Goal: Task Accomplishment & Management: Manage account settings

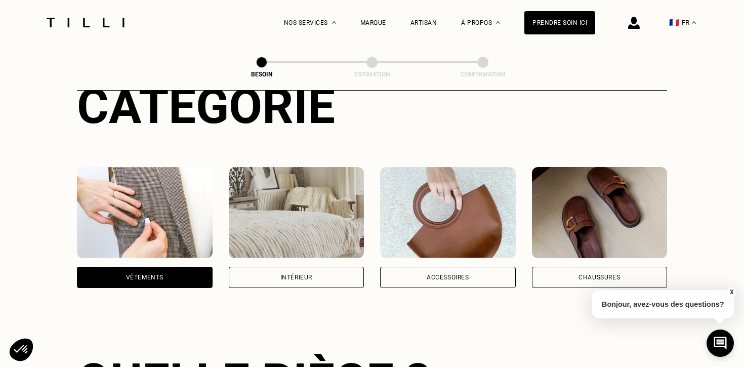
scroll to position [104, 0]
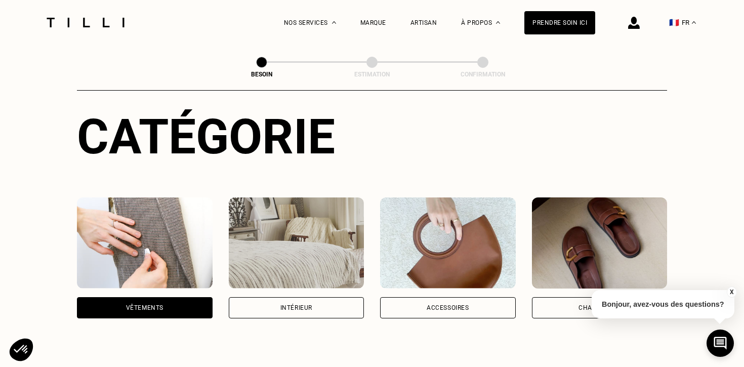
click at [311, 221] on img at bounding box center [297, 242] width 136 height 91
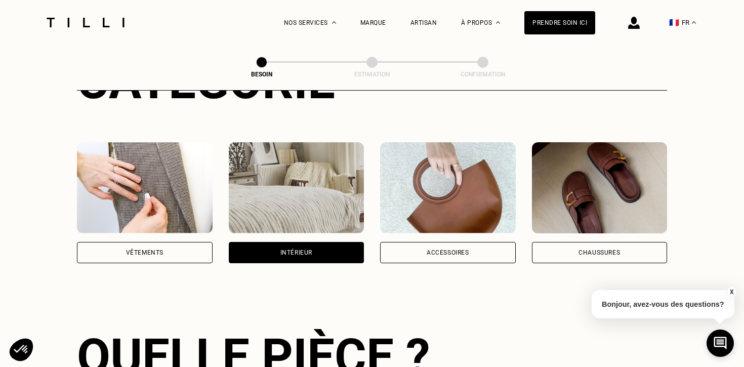
scroll to position [155, 0]
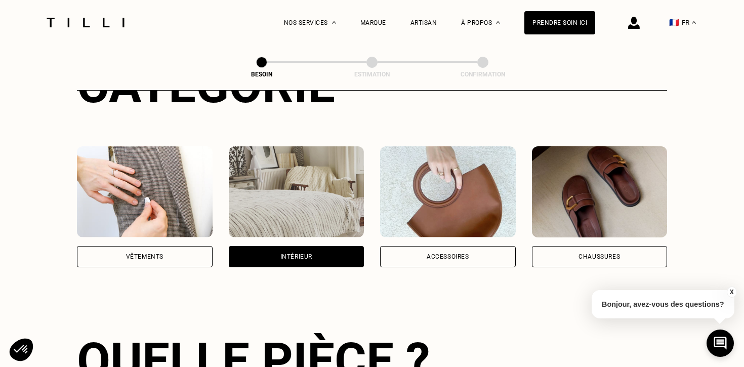
click at [476, 183] on img at bounding box center [448, 191] width 136 height 91
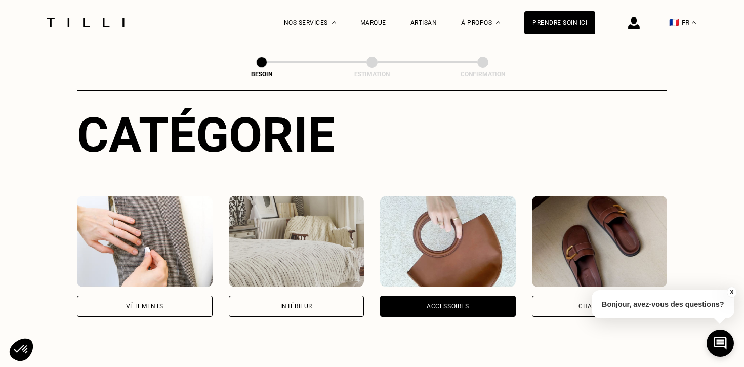
scroll to position [66, 0]
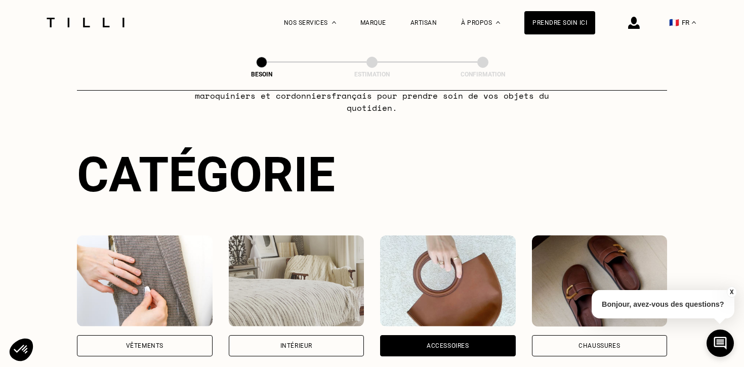
click at [272, 261] on img at bounding box center [297, 280] width 136 height 91
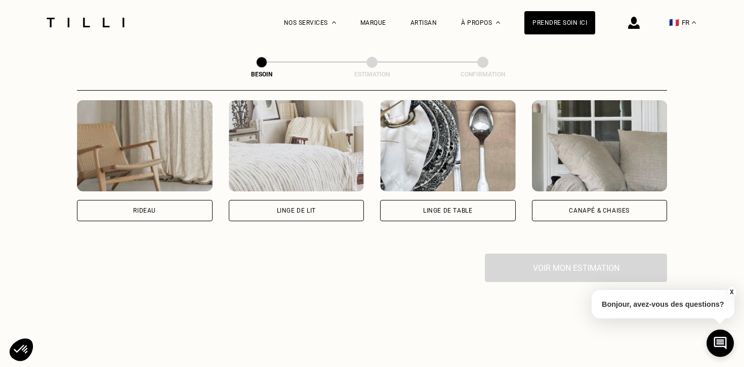
scroll to position [491, 0]
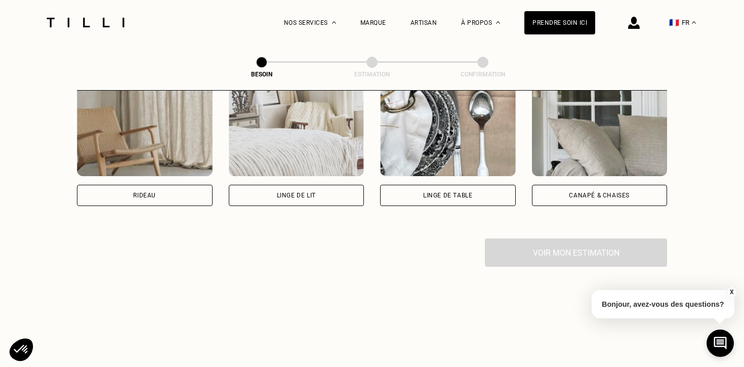
click at [144, 147] on img at bounding box center [145, 130] width 136 height 91
select select "FR"
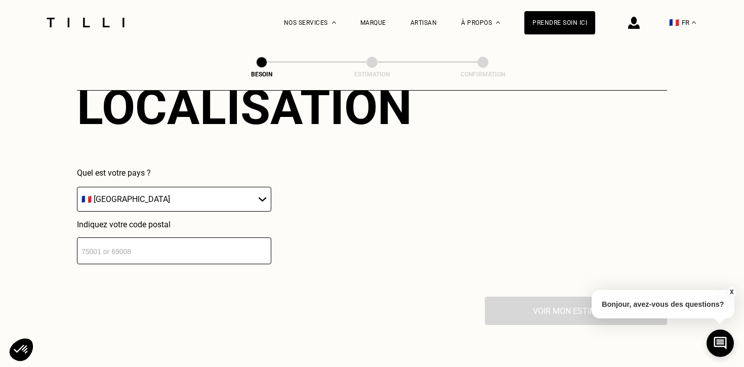
scroll to position [685, 0]
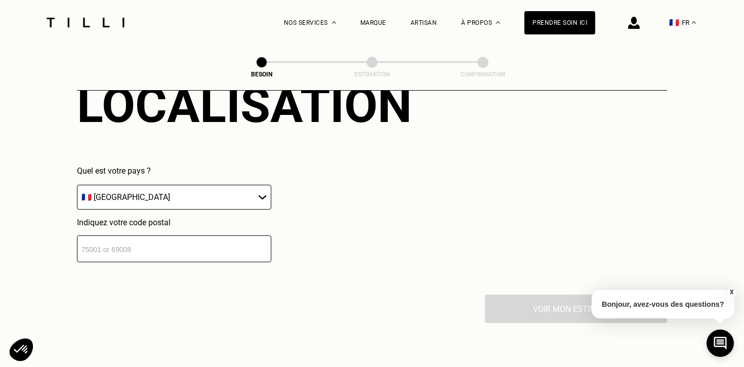
click at [163, 237] on input "number" at bounding box center [174, 248] width 194 height 27
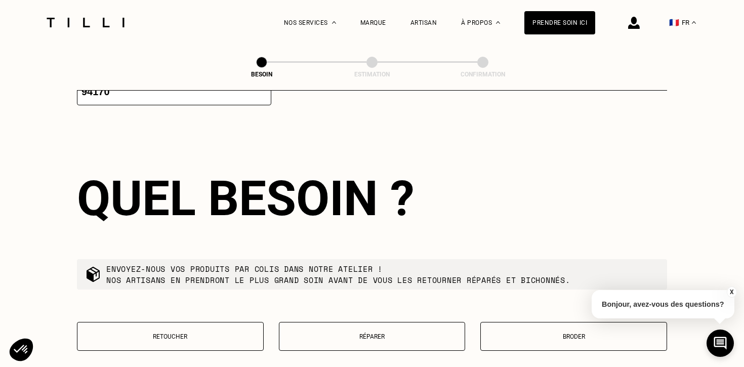
scroll to position [854, 0]
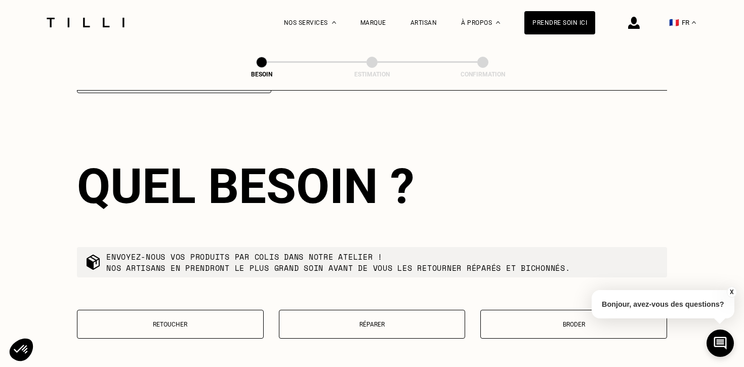
type input "94168"
click at [223, 321] on p "Retoucher" at bounding box center [170, 324] width 176 height 7
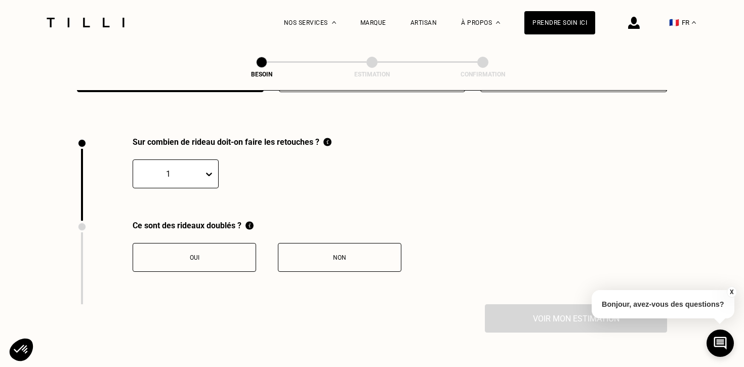
scroll to position [1113, 0]
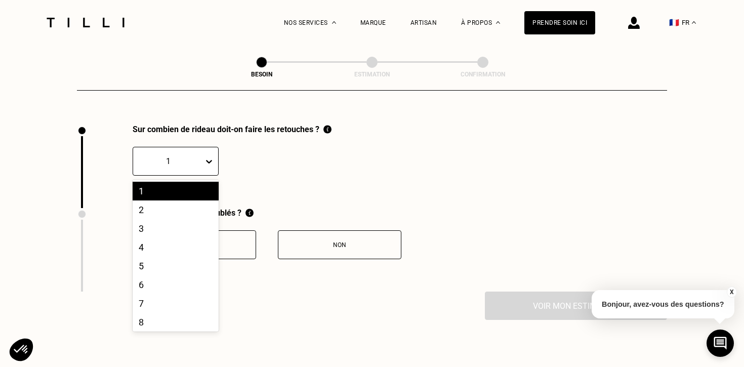
click at [210, 156] on icon at bounding box center [209, 161] width 10 height 10
click at [165, 238] on div "4" at bounding box center [176, 247] width 86 height 19
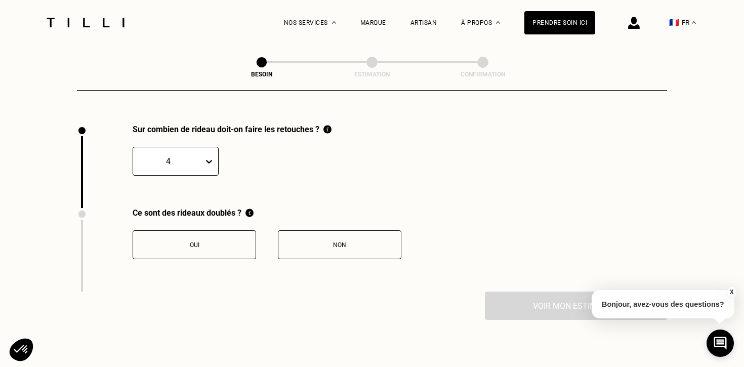
click at [336, 241] on div "Non" at bounding box center [339, 244] width 112 height 7
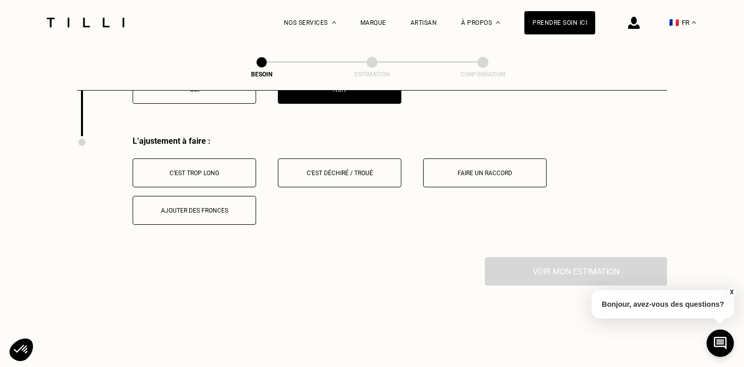
scroll to position [1280, 0]
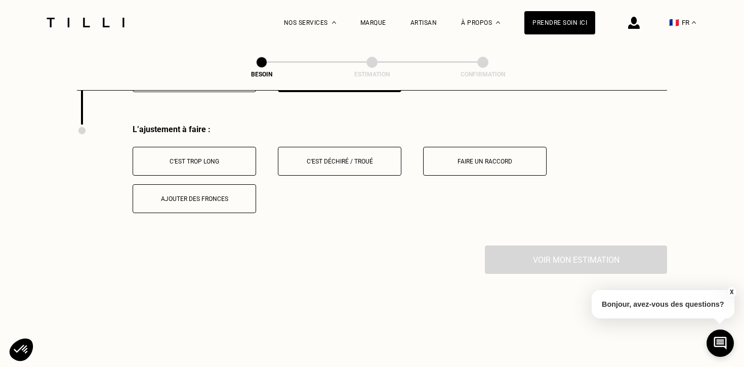
click at [218, 155] on button "C‘est trop long" at bounding box center [194, 161] width 123 height 29
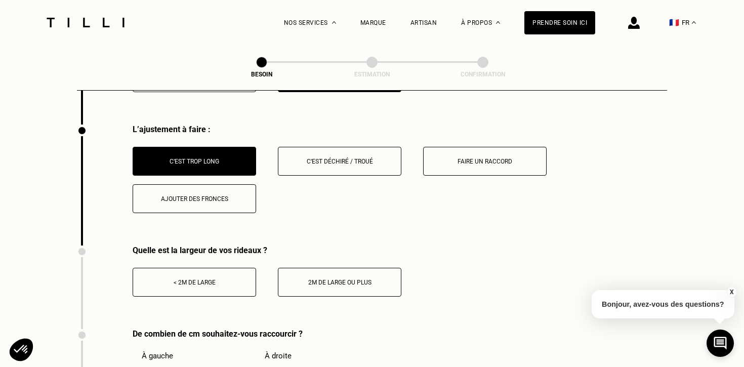
click at [221, 279] on div "< 2m de large" at bounding box center [194, 282] width 112 height 7
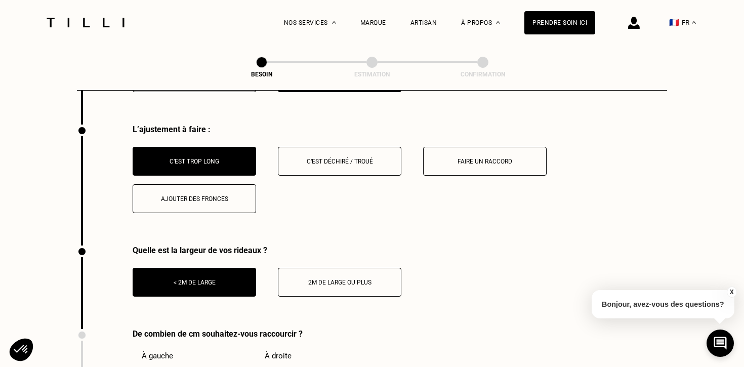
click at [444, 222] on div "L’ajustement à faire : C‘est trop long C‘est déchiré / troué Faire un raccord A…" at bounding box center [372, 184] width 590 height 121
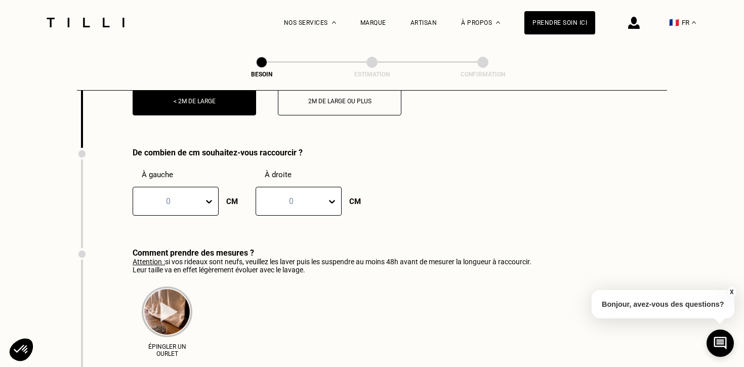
scroll to position [1462, 0]
click at [214, 195] on icon at bounding box center [209, 200] width 10 height 10
type input "35"
click at [278, 194] on div at bounding box center [291, 200] width 60 height 12
type input "35"
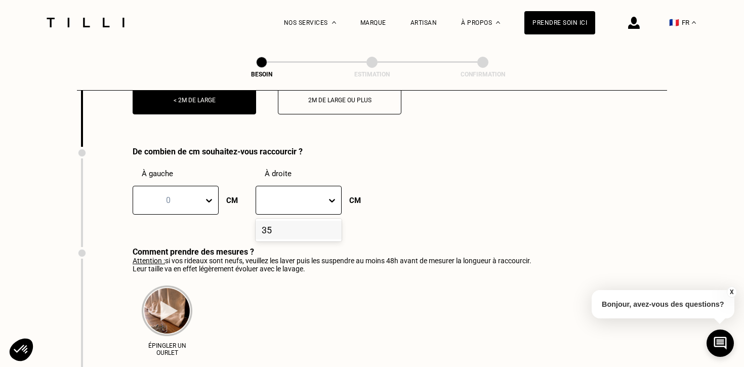
click at [377, 329] on div "Épingler un ourlet" at bounding box center [332, 318] width 399 height 90
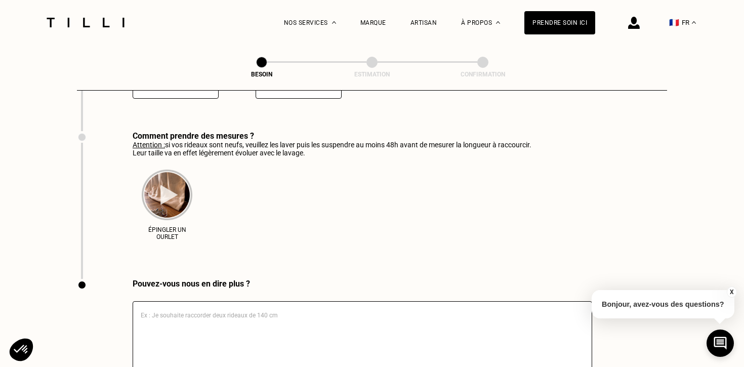
scroll to position [1577, 0]
click at [293, 319] on textarea at bounding box center [362, 338] width 459 height 71
click at [171, 186] on img at bounding box center [167, 196] width 51 height 51
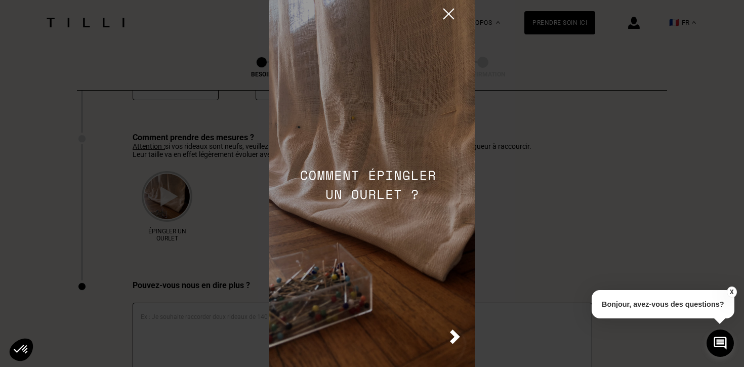
click at [446, 11] on img at bounding box center [449, 14] width 18 height 18
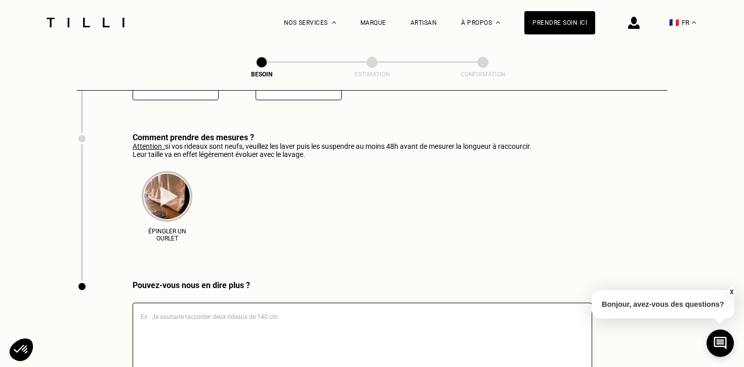
click at [439, 210] on div "Épingler un ourlet" at bounding box center [332, 203] width 399 height 90
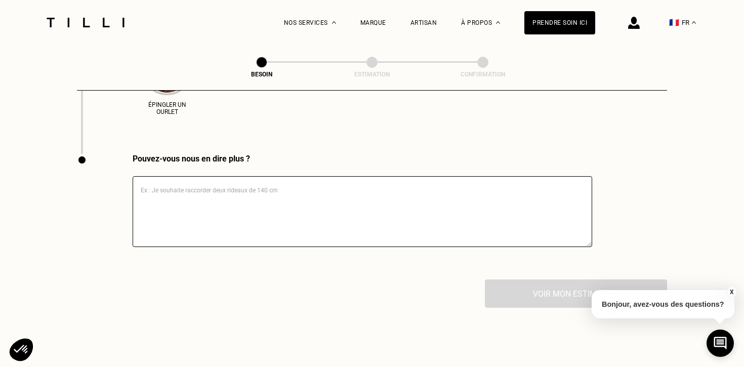
scroll to position [1718, 0]
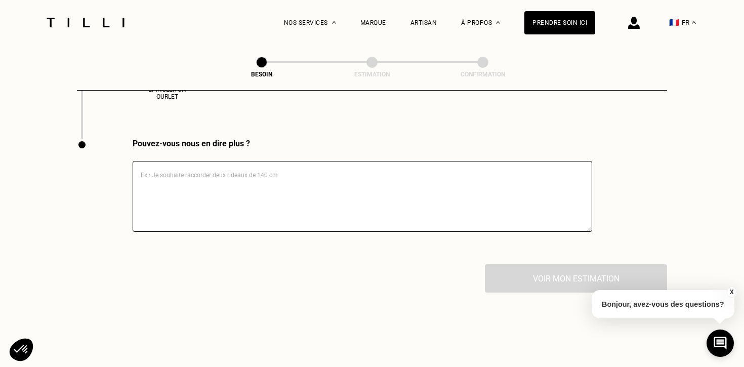
click at [355, 183] on textarea at bounding box center [362, 196] width 459 height 71
type textarea "b"
click at [657, 211] on div "Pouvez-vous nous en dire plus ? b" at bounding box center [372, 201] width 590 height 125
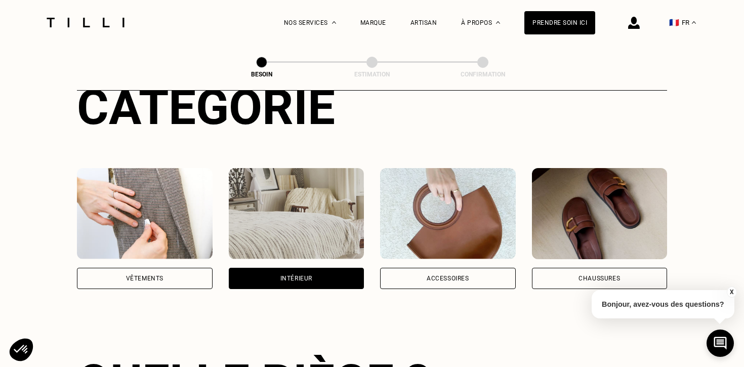
scroll to position [107, 0]
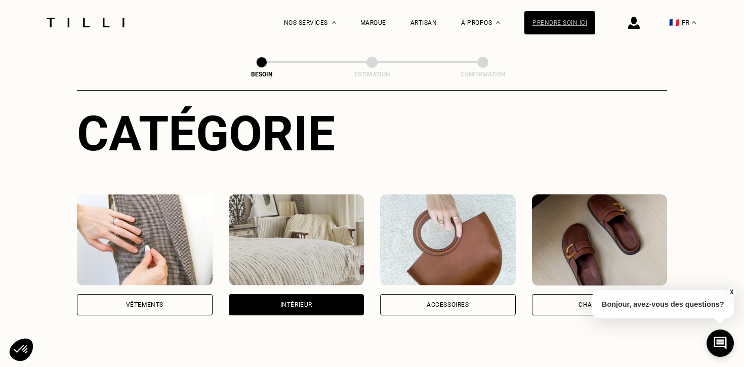
click at [571, 19] on div "Prendre soin ici" at bounding box center [559, 22] width 71 height 23
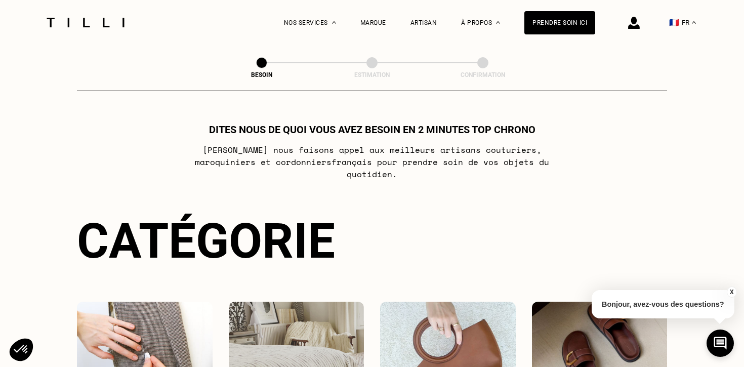
click at [635, 24] on img at bounding box center [634, 23] width 12 height 12
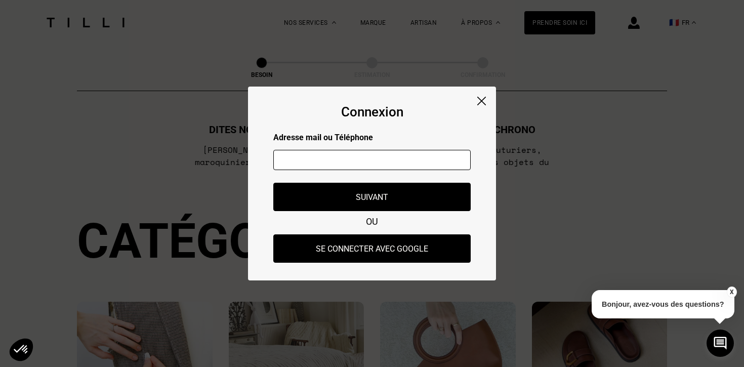
click at [486, 98] on div "Connexion Adresse mail ou Téléphone Adresse mail ou numéro de téléphone non val…" at bounding box center [372, 184] width 248 height 194
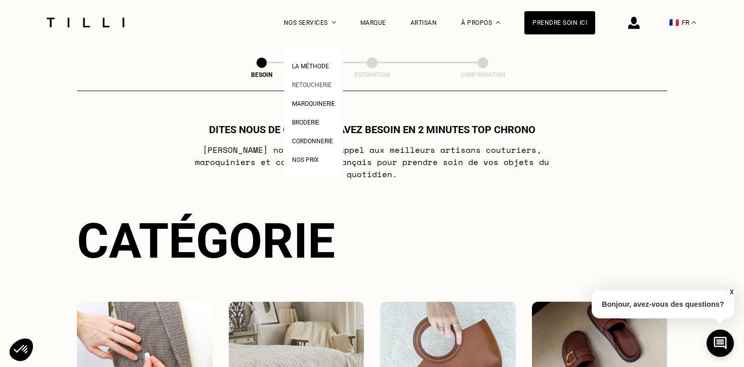
click at [314, 80] on link "Retoucherie" at bounding box center [311, 83] width 39 height 11
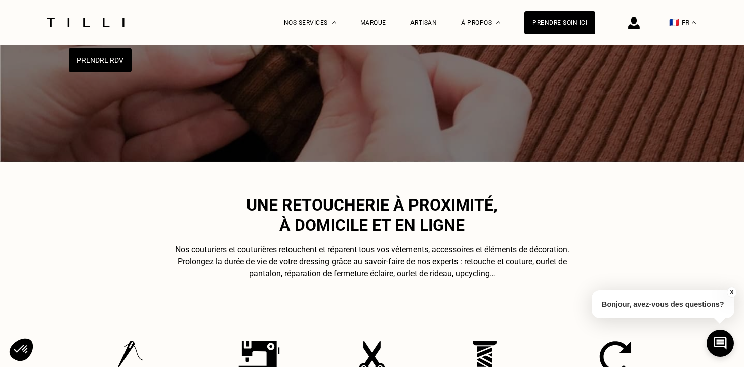
scroll to position [182, 0]
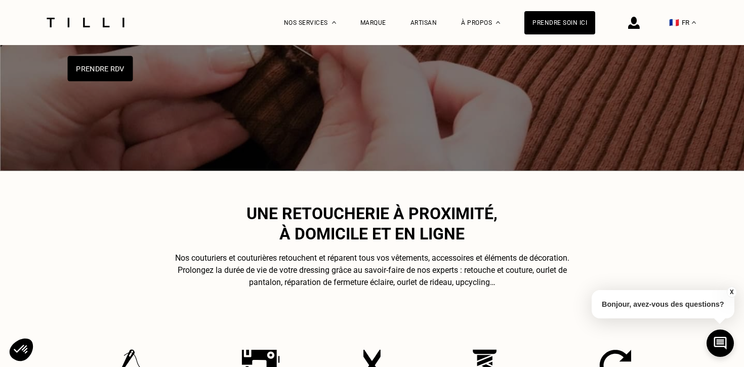
click at [105, 66] on button "Prendre RDV" at bounding box center [100, 68] width 65 height 25
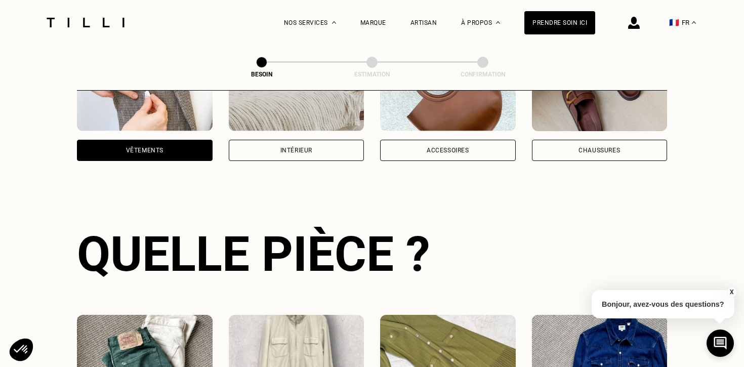
scroll to position [164, 0]
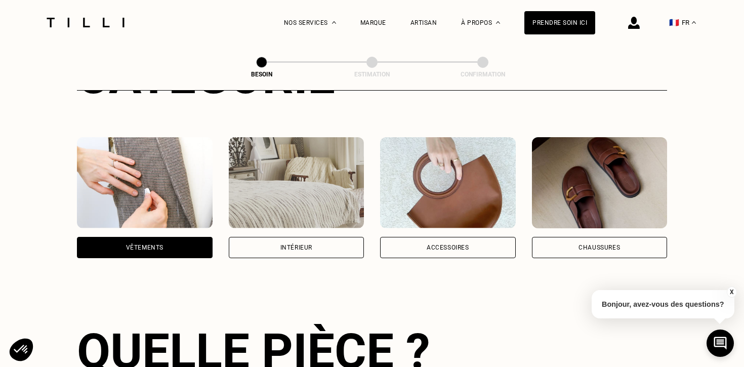
click at [273, 193] on img at bounding box center [297, 182] width 136 height 91
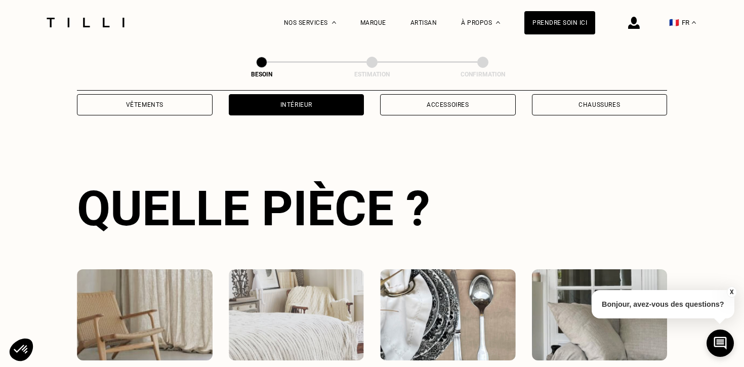
scroll to position [329, 0]
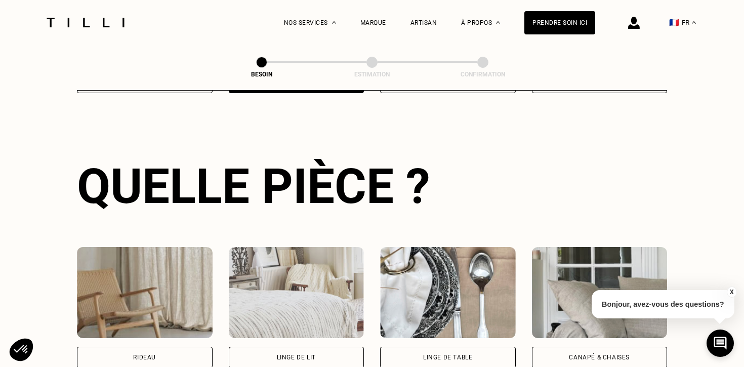
click at [162, 289] on img at bounding box center [145, 292] width 136 height 91
select select "FR"
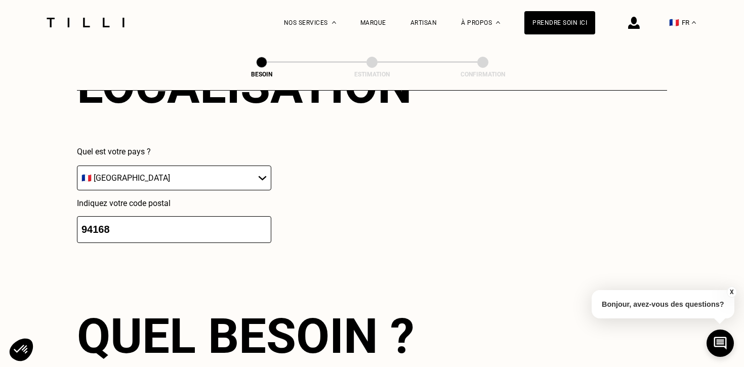
scroll to position [705, 0]
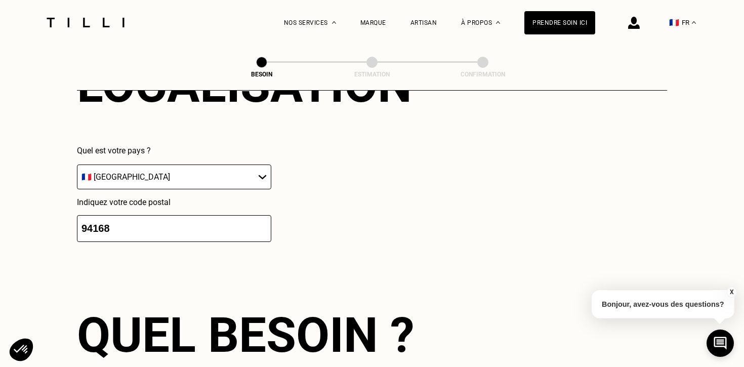
click at [127, 215] on input "94168" at bounding box center [174, 228] width 194 height 27
click at [123, 221] on input "94168" at bounding box center [174, 228] width 194 height 27
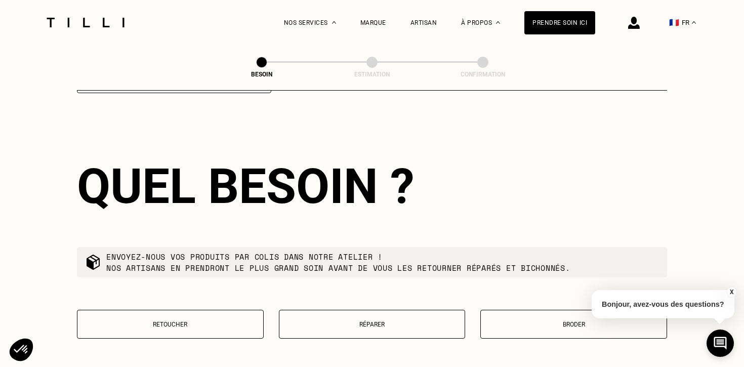
type input "94170"
click at [377, 194] on div "Quel besoin ?" at bounding box center [372, 186] width 590 height 57
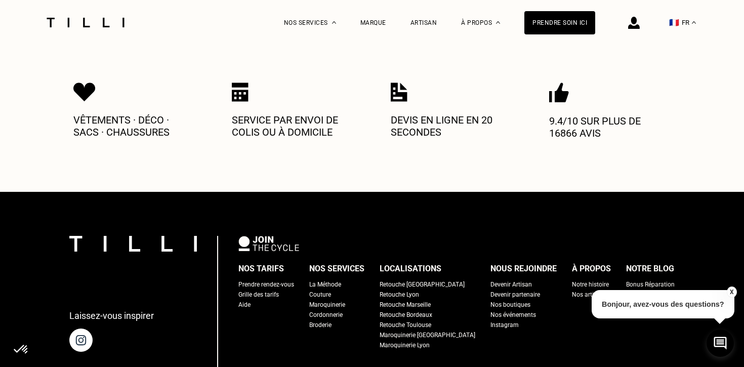
scroll to position [1364, 0]
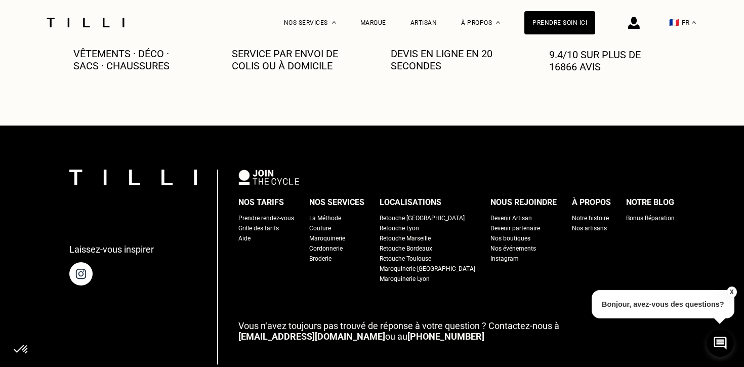
click at [269, 223] on div "Grille des tarifs" at bounding box center [258, 228] width 40 height 10
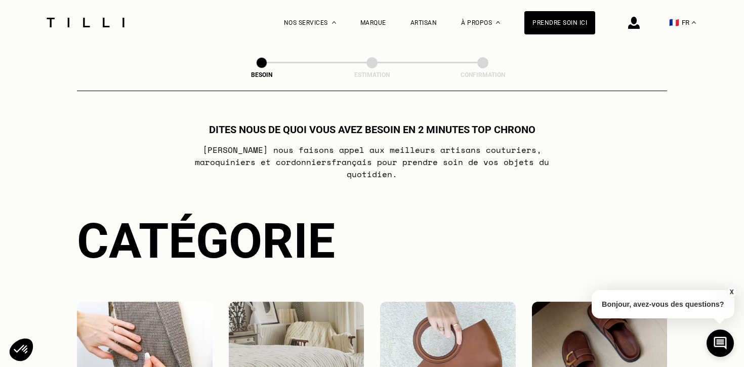
select select "FR"
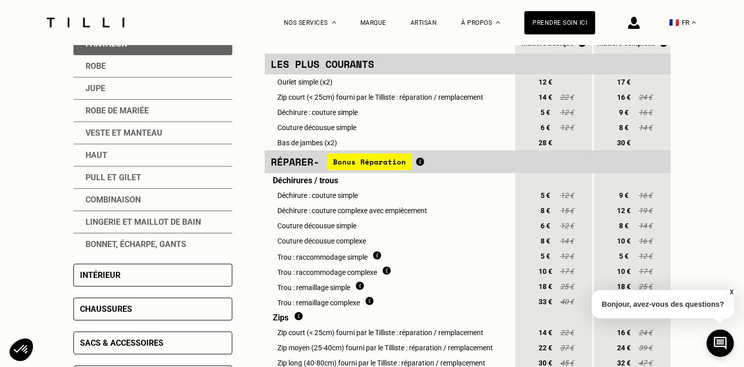
scroll to position [263, 0]
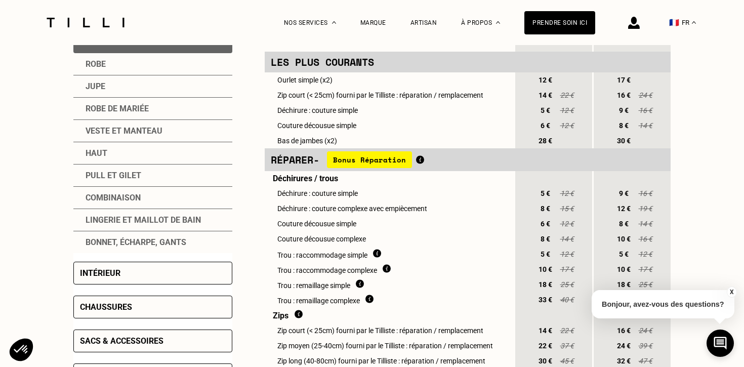
click at [218, 267] on div "Intérieur" at bounding box center [152, 273] width 159 height 23
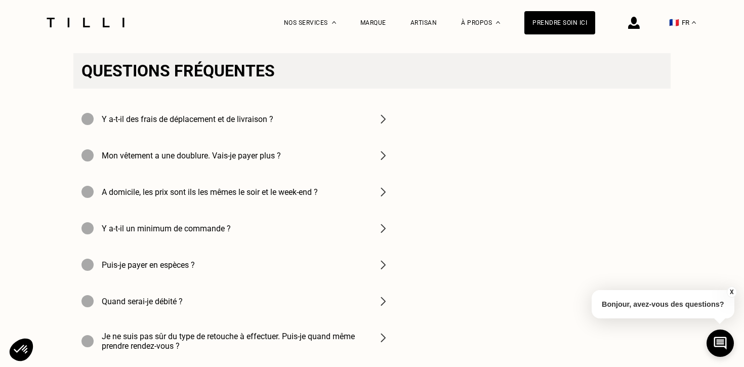
scroll to position [1023, 0]
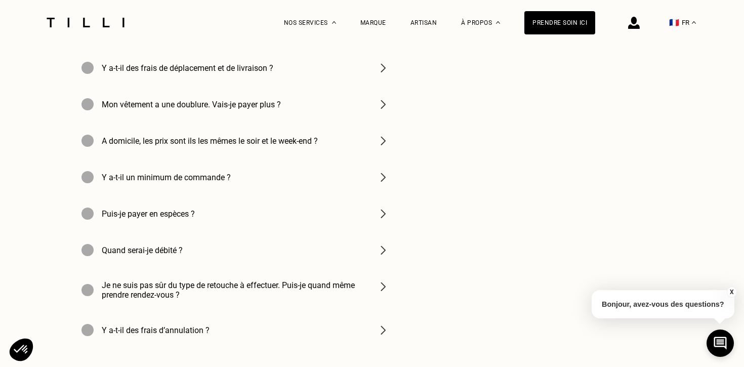
click at [243, 73] on h4 "Y a-t-il des frais de déplacement et de livraison ?" at bounding box center [188, 68] width 172 height 10
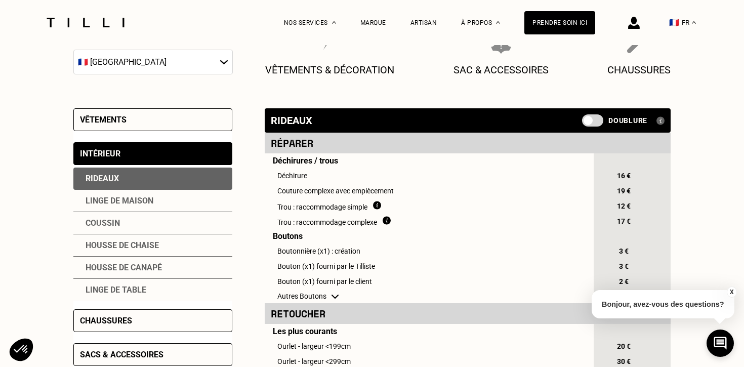
scroll to position [0, 0]
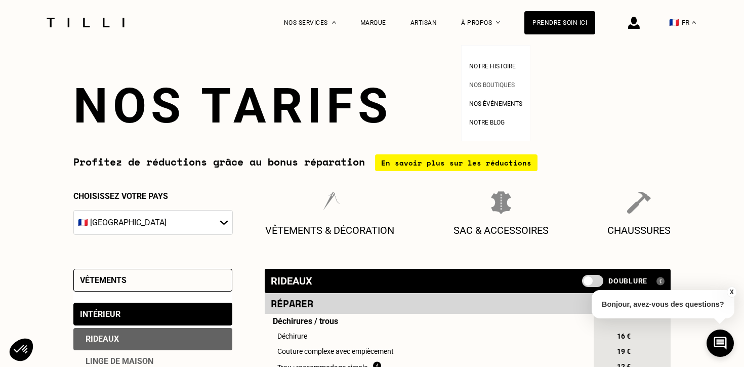
click at [484, 84] on span "Nos boutiques" at bounding box center [492, 84] width 46 height 7
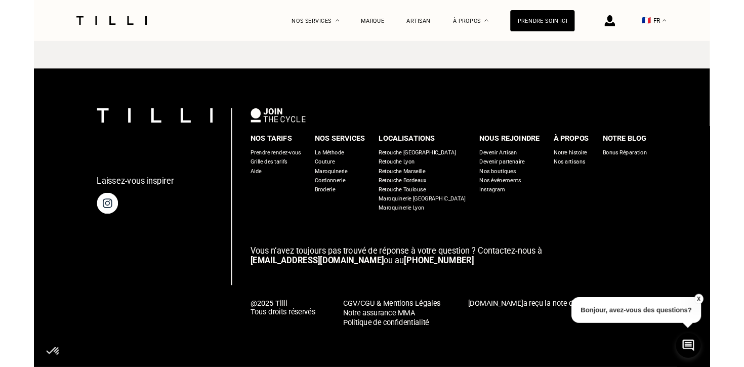
scroll to position [1879, 0]
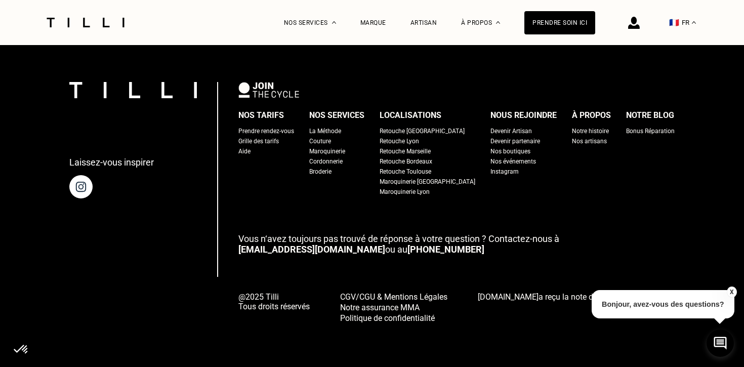
click at [423, 242] on span "Vous n‘avez toujours pas trouvé de réponse à votre question ? Contactez-nous à" at bounding box center [398, 238] width 321 height 11
click at [731, 291] on button "X" at bounding box center [731, 291] width 10 height 11
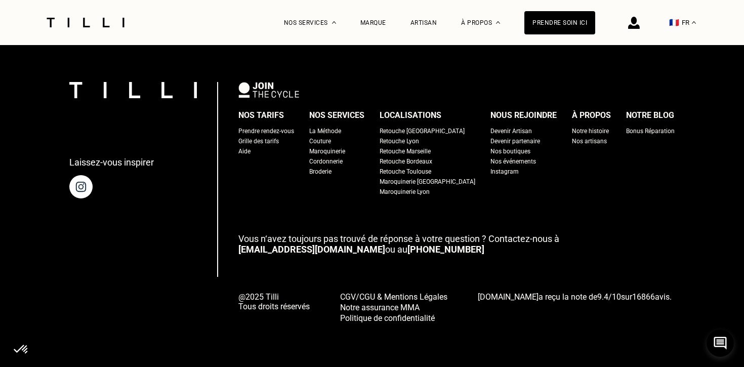
click at [518, 236] on span "Vous n‘avez toujours pas trouvé de réponse à votre question ? Contactez-nous à" at bounding box center [398, 238] width 321 height 11
click at [633, 25] on img at bounding box center [634, 23] width 12 height 12
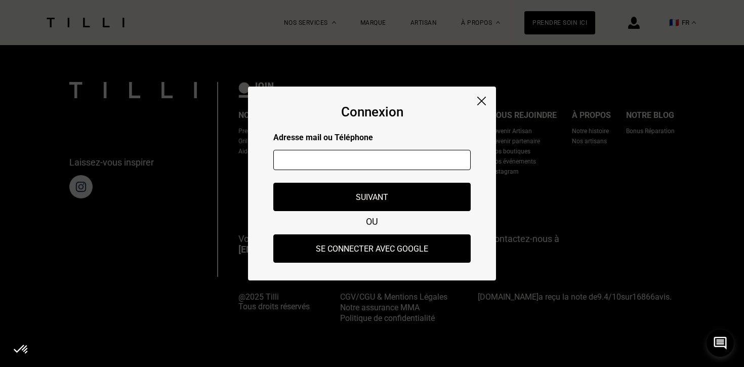
click at [361, 161] on input "text" at bounding box center [371, 160] width 197 height 20
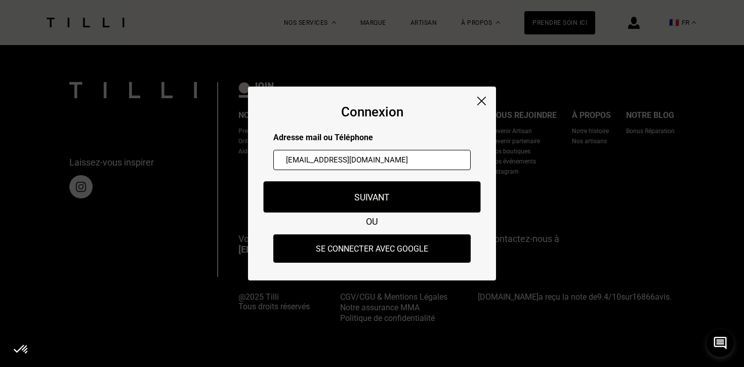
type input "[EMAIL_ADDRESS][DOMAIN_NAME]"
click at [392, 197] on button "Suivant" at bounding box center [372, 196] width 217 height 31
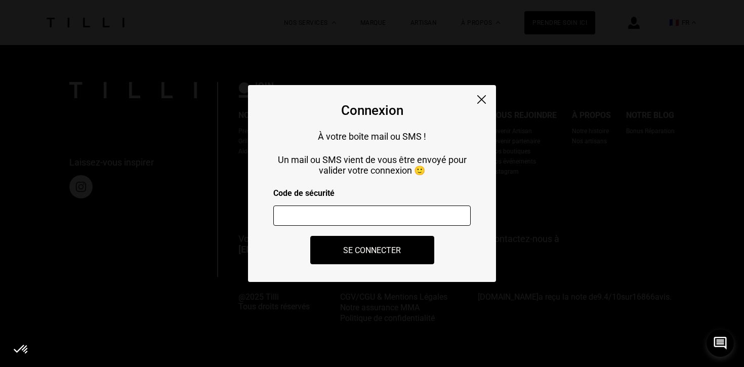
click at [308, 216] on input "number" at bounding box center [371, 215] width 197 height 20
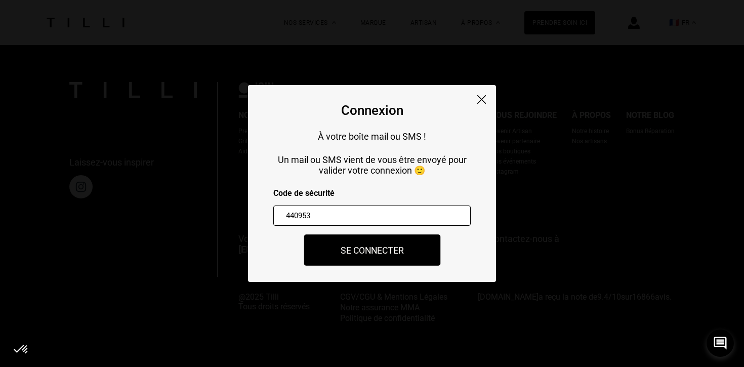
type input "440953"
click at [364, 251] on button "Se connecter" at bounding box center [372, 249] width 137 height 31
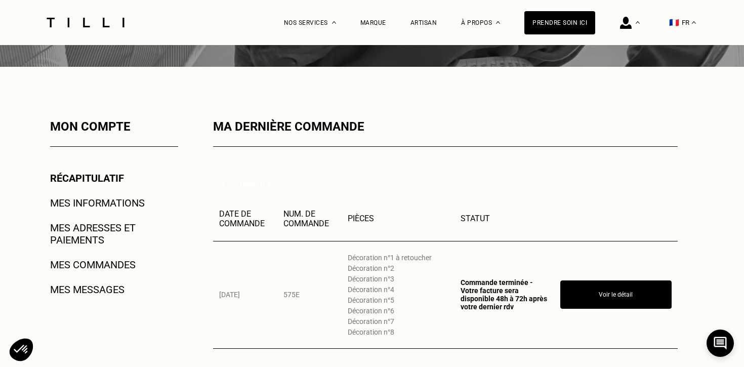
scroll to position [101, 0]
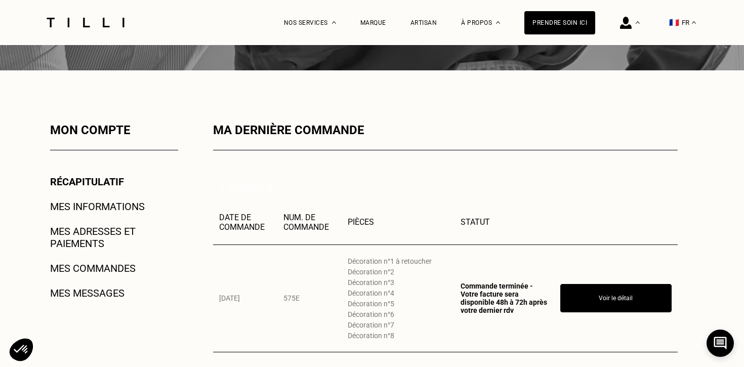
click at [107, 288] on link "Mes messages" at bounding box center [87, 293] width 74 height 12
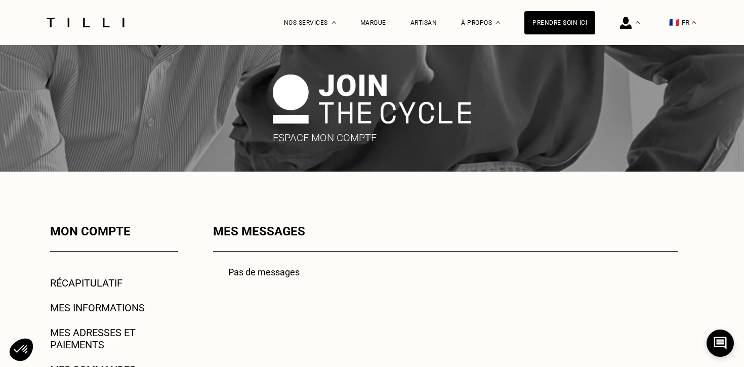
click at [97, 308] on link "Mes informations" at bounding box center [97, 308] width 95 height 12
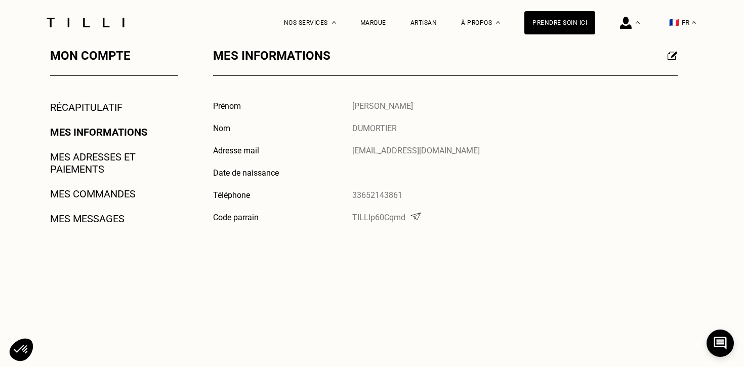
scroll to position [182, 0]
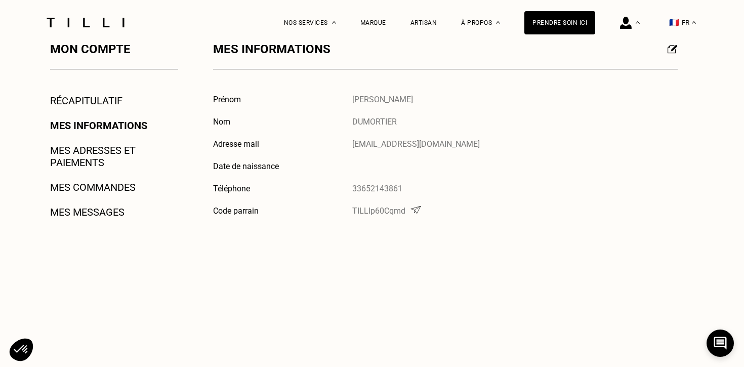
click at [83, 154] on link "Mes adresses et paiements" at bounding box center [114, 156] width 128 height 24
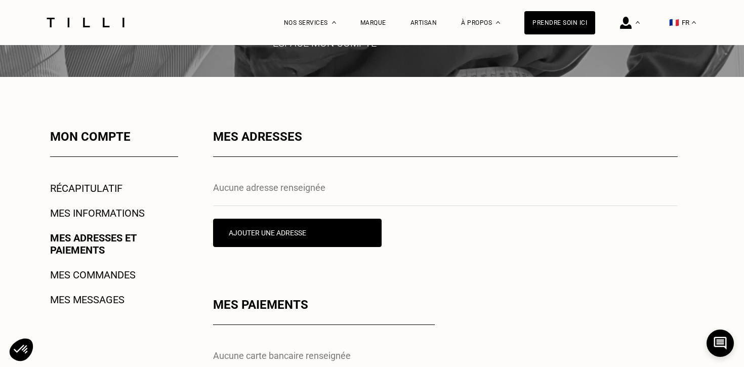
scroll to position [101, 0]
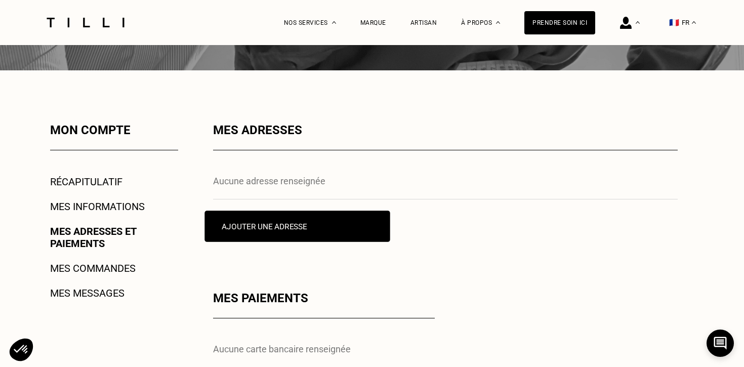
click at [324, 230] on button "Ajouter une adresse" at bounding box center [296, 225] width 185 height 31
select select "AT"
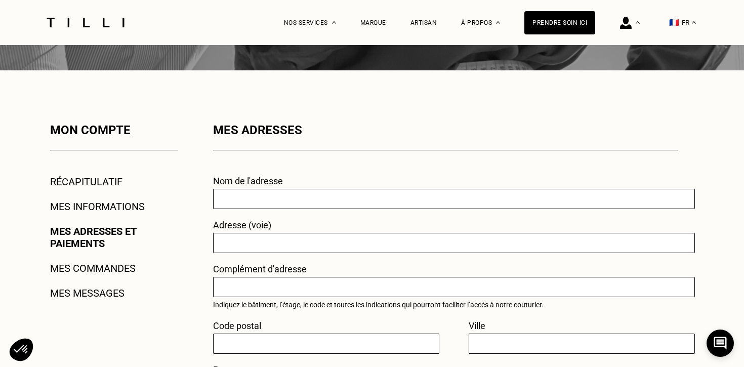
click at [262, 192] on input "text" at bounding box center [454, 199] width 482 height 20
type input "[STREET_ADDRESS]"
type input "94170"
type input "LE PERREUX SUR [GEOGRAPHIC_DATA]"
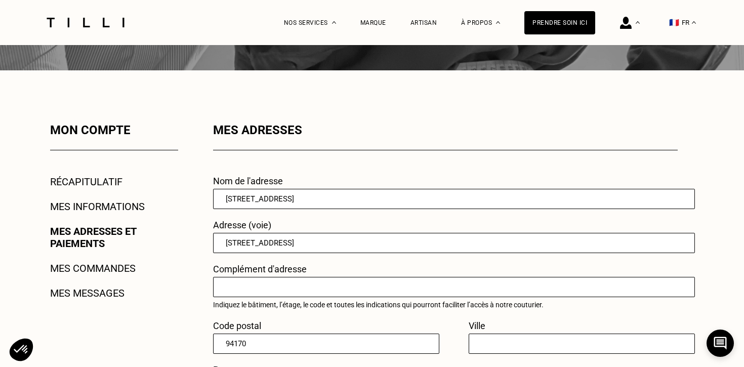
select select "FR"
drag, startPoint x: 308, startPoint y: 241, endPoint x: 216, endPoint y: 241, distance: 92.1
click at [216, 241] on input "[STREET_ADDRESS]" at bounding box center [454, 243] width 482 height 20
drag, startPoint x: 314, startPoint y: 198, endPoint x: 201, endPoint y: 199, distance: 112.8
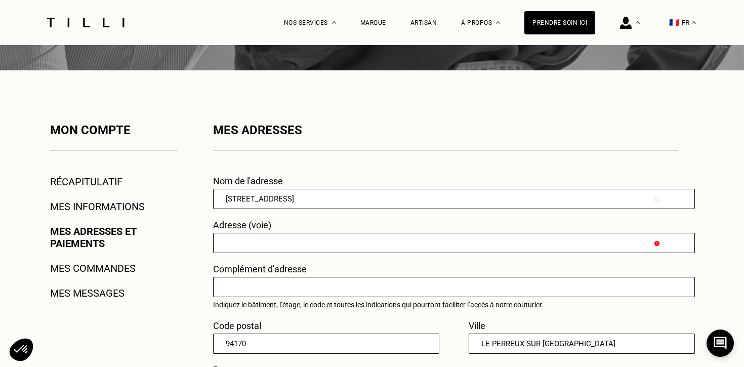
click at [231, 238] on input "text" at bounding box center [454, 243] width 482 height 20
paste input "[STREET_ADDRESS]"
type input "[STREET_ADDRESS]"
drag, startPoint x: 305, startPoint y: 195, endPoint x: 195, endPoint y: 198, distance: 109.8
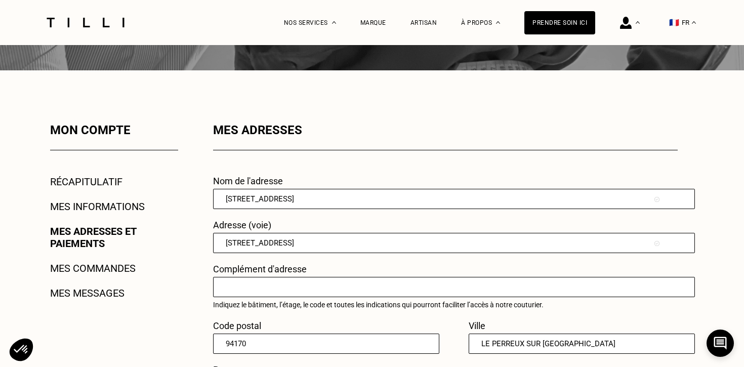
type input "Principale"
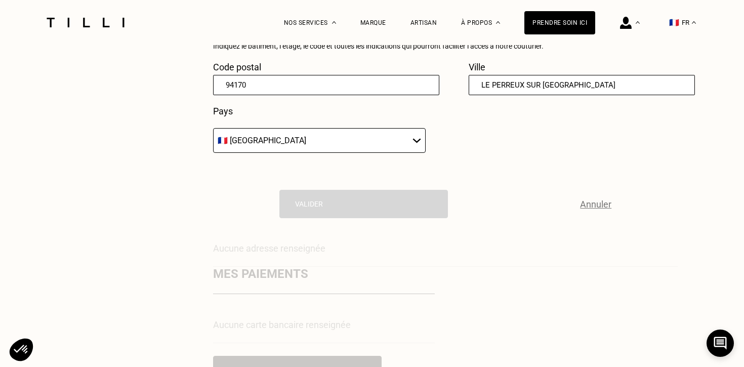
scroll to position [364, 0]
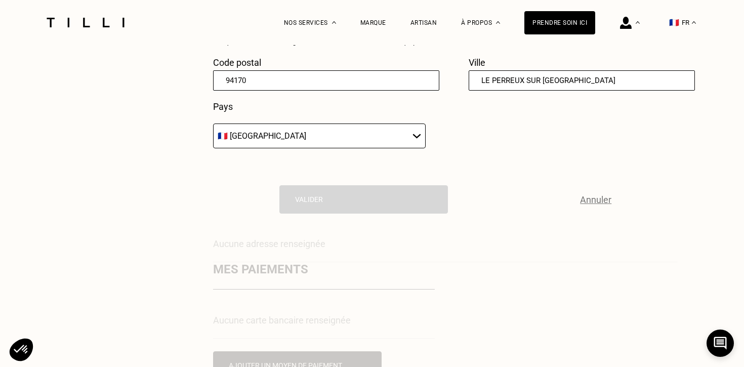
click at [466, 162] on div "Nom de l'adresse Principale Adresse (voie) [STREET_ADDRESS][GEOGRAPHIC_DATA] Co…" at bounding box center [445, 75] width 464 height 326
click at [479, 139] on div "Nom de l'adresse Principale Adresse (voie) [STREET_ADDRESS][GEOGRAPHIC_DATA] Co…" at bounding box center [445, 35] width 464 height 246
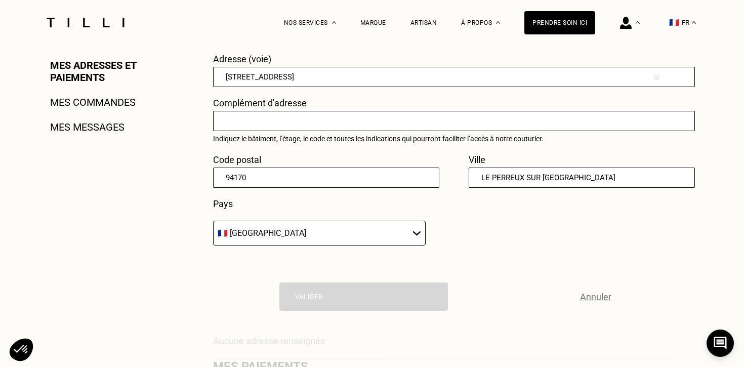
scroll to position [263, 0]
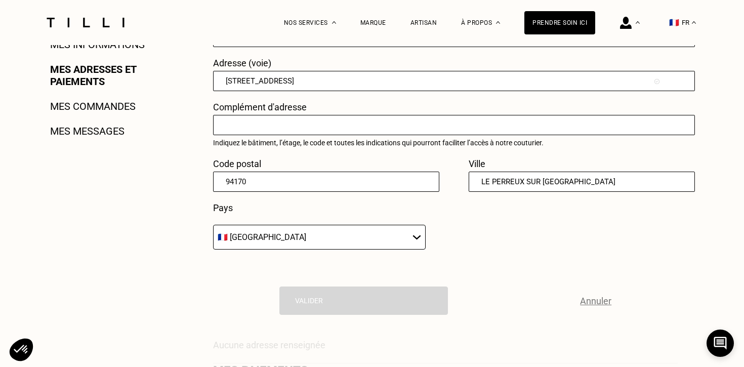
click at [302, 124] on input "text" at bounding box center [454, 125] width 482 height 20
type input "-"
click at [271, 232] on select "🇩🇪 [GEOGRAPHIC_DATA] 🇦🇹 [GEOGRAPHIC_DATA] 🇧🇪 [GEOGRAPHIC_DATA] 🇧🇬 Bulgarie 🇨🇾 C…" at bounding box center [319, 237] width 212 height 25
click at [307, 277] on div "Nom de l'adresse Principale Adresse (voie) [STREET_ADDRESS][GEOGRAPHIC_DATA] Co…" at bounding box center [445, 177] width 464 height 326
click at [499, 222] on div "Nom de l'adresse Principale Adresse (voie) [STREET_ADDRESS][GEOGRAPHIC_DATA] Co…" at bounding box center [445, 137] width 464 height 246
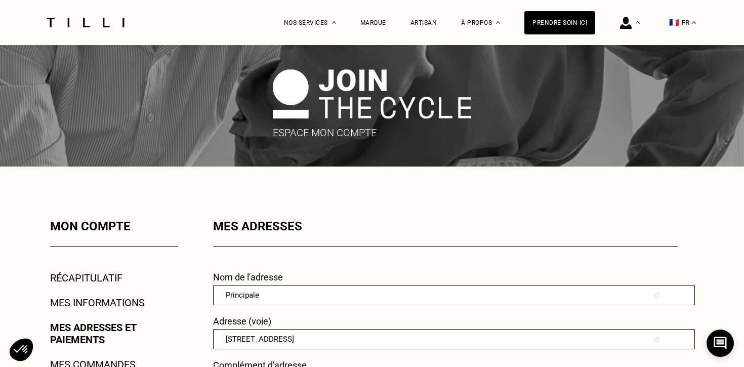
scroll to position [0, 0]
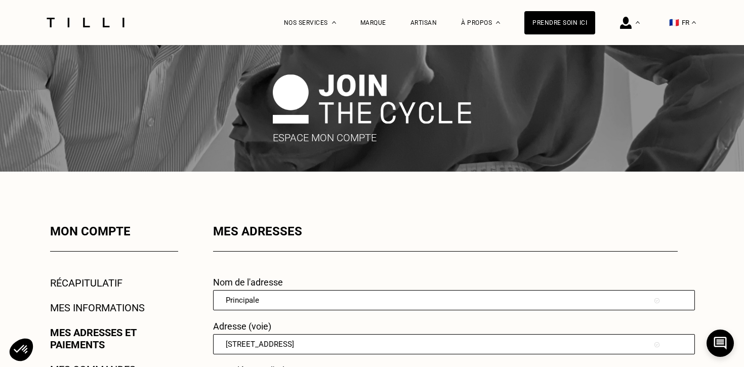
click at [98, 303] on link "Mes informations" at bounding box center [97, 308] width 95 height 12
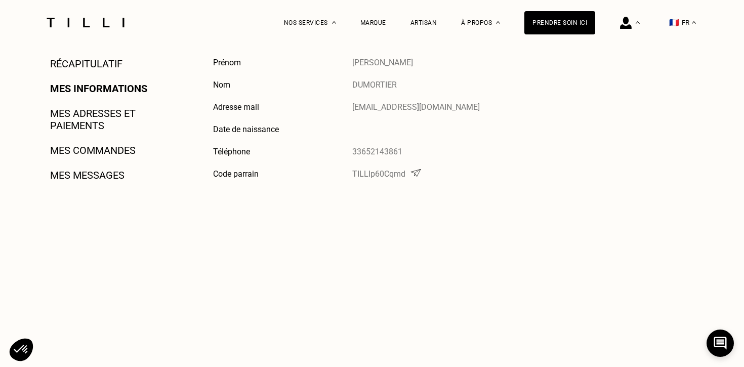
scroll to position [223, 0]
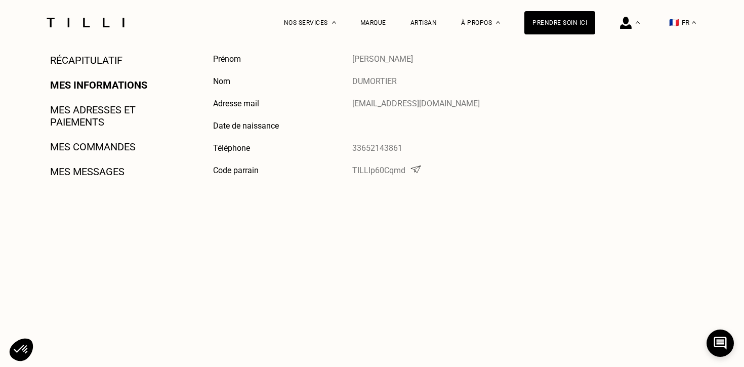
click at [94, 181] on div "Mon compte Récapitulatif Mes informations Mes adresses et paiements Mes command…" at bounding box center [100, 189] width 155 height 375
click at [94, 171] on link "Mes messages" at bounding box center [87, 171] width 74 height 12
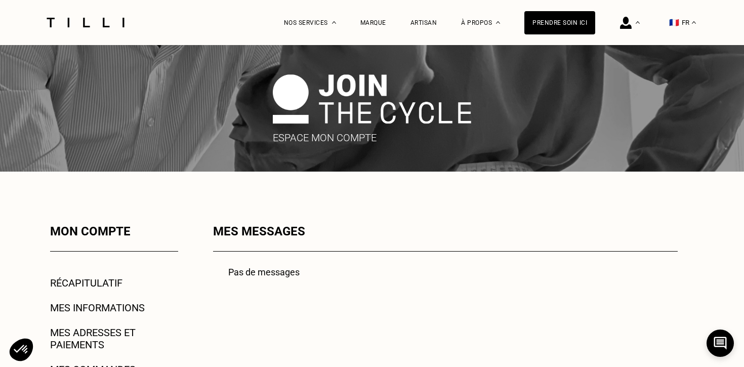
click at [88, 277] on link "Récapitulatif" at bounding box center [86, 283] width 72 height 12
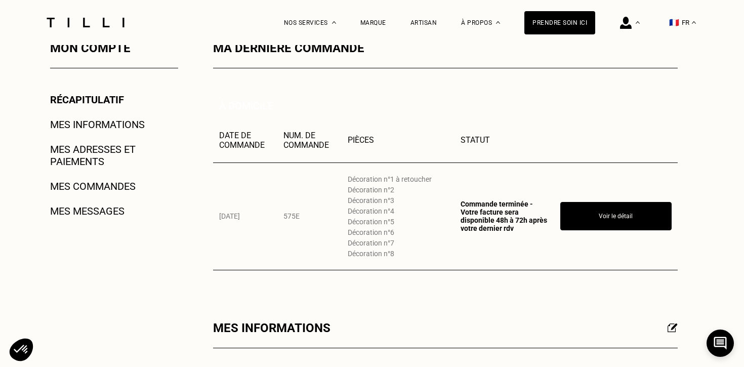
scroll to position [202, 0]
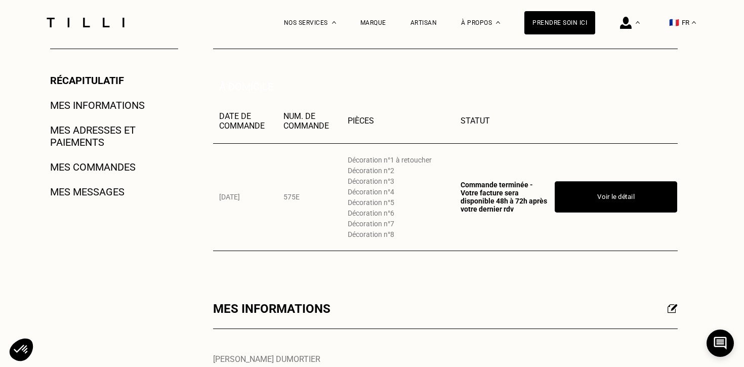
click at [595, 195] on button "Voir le détail" at bounding box center [616, 196] width 122 height 31
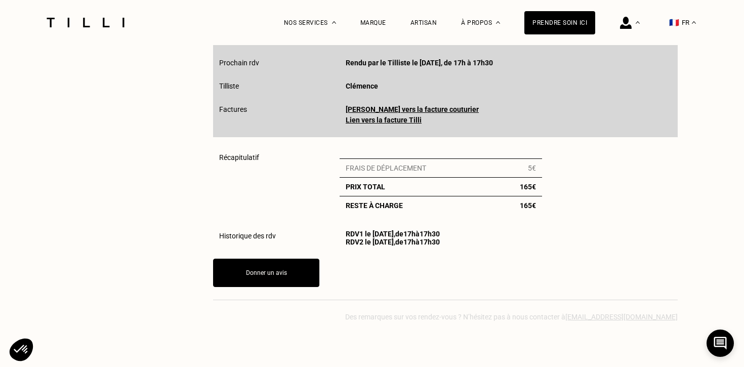
scroll to position [386, 0]
click at [419, 102] on div "Statut Commande terminée - Votre facture sera disponible 48h à 72h après votre …" at bounding box center [445, 73] width 464 height 127
click at [421, 106] on link "[PERSON_NAME] vers la facture couturier" at bounding box center [412, 109] width 133 height 8
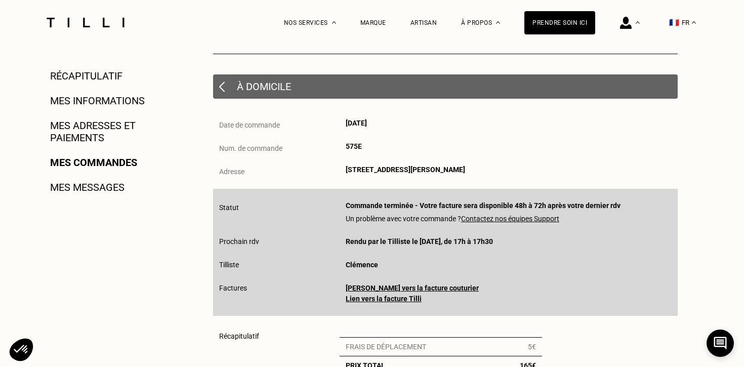
scroll to position [184, 0]
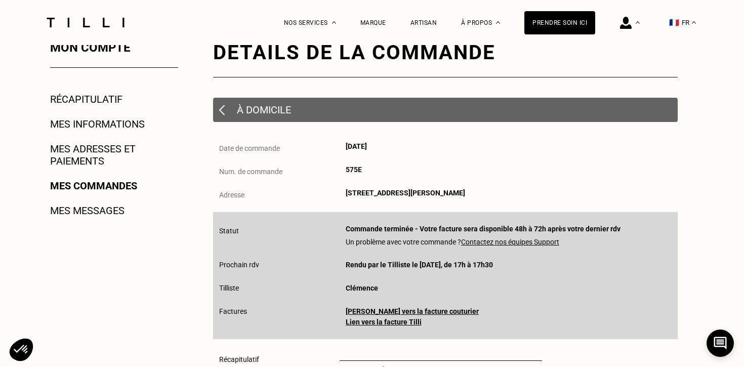
click at [221, 111] on img at bounding box center [222, 110] width 6 height 11
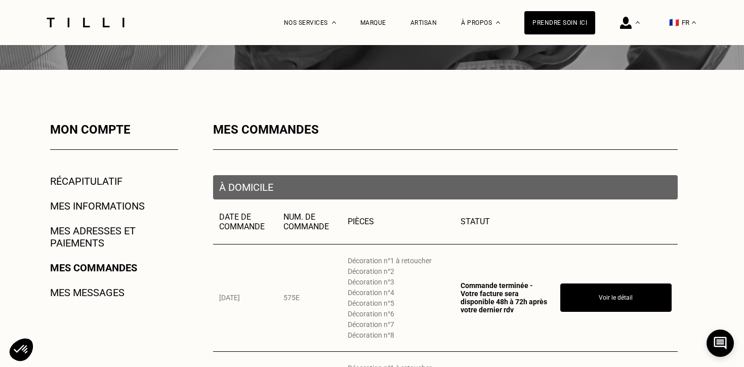
scroll to position [101, 0]
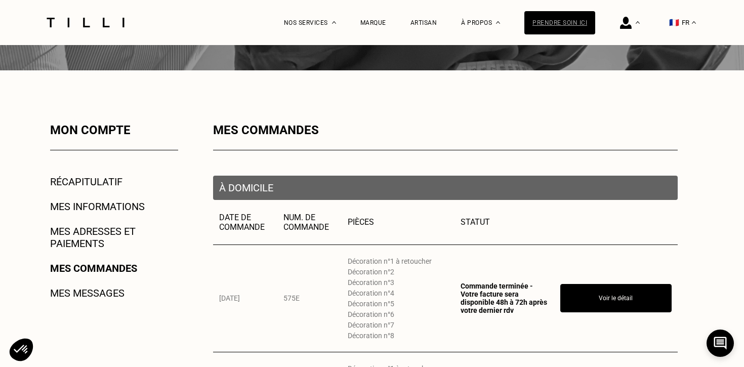
click at [564, 21] on div "Prendre soin ici" at bounding box center [559, 22] width 71 height 23
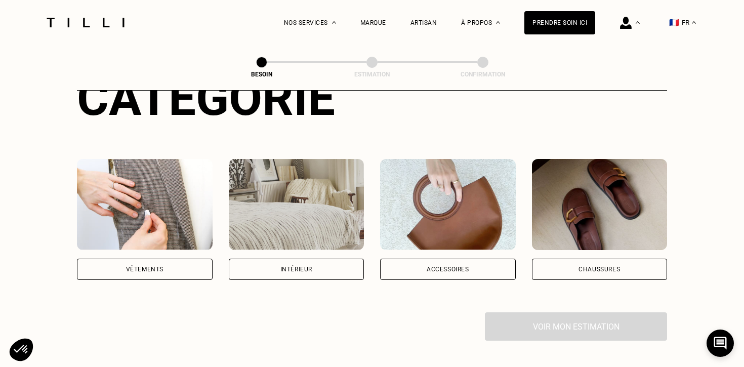
scroll to position [162, 0]
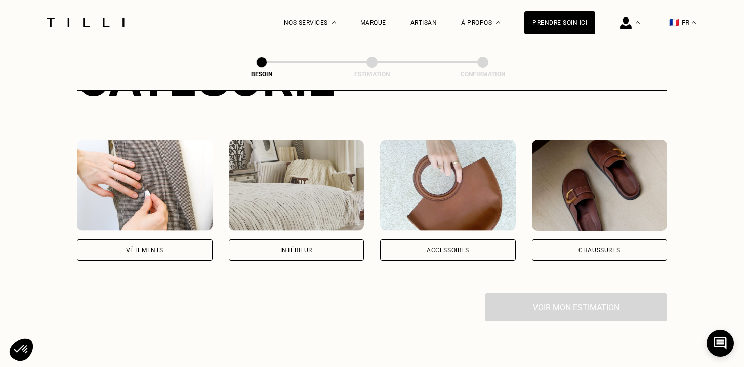
click at [303, 154] on img at bounding box center [297, 185] width 136 height 91
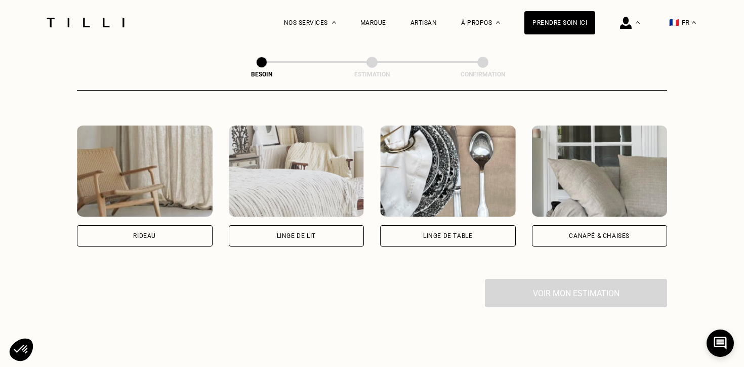
click at [167, 172] on img at bounding box center [145, 170] width 136 height 91
select select "FR"
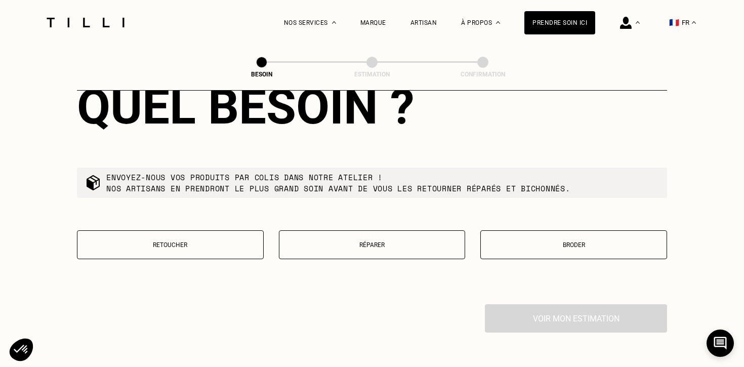
scroll to position [948, 0]
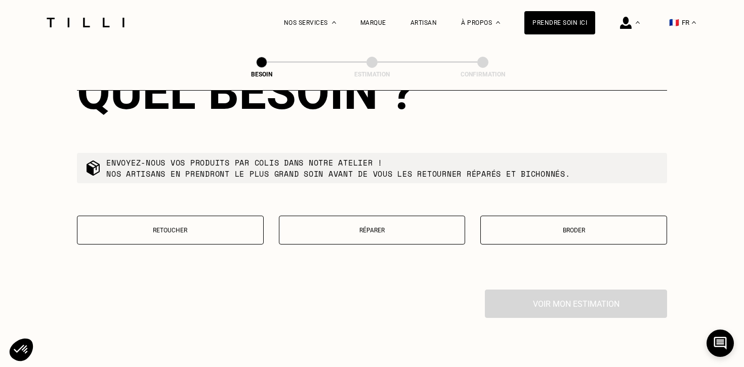
click at [229, 226] on button "Retoucher" at bounding box center [170, 230] width 187 height 29
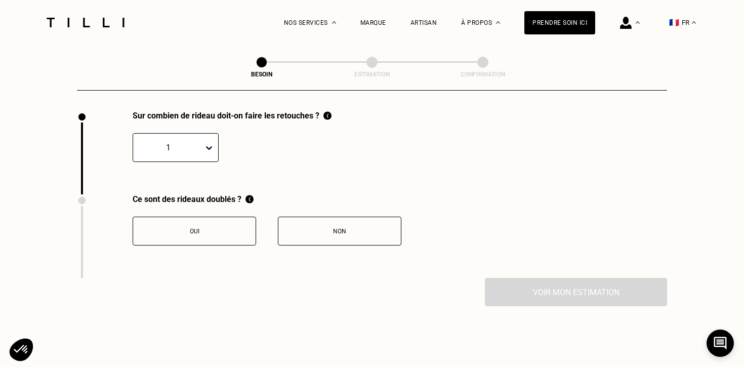
scroll to position [1133, 0]
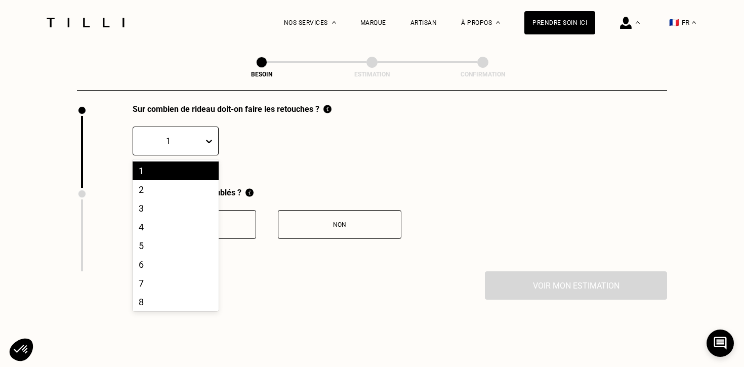
click at [201, 133] on div "1" at bounding box center [168, 141] width 70 height 16
click at [167, 218] on div "4" at bounding box center [176, 227] width 86 height 19
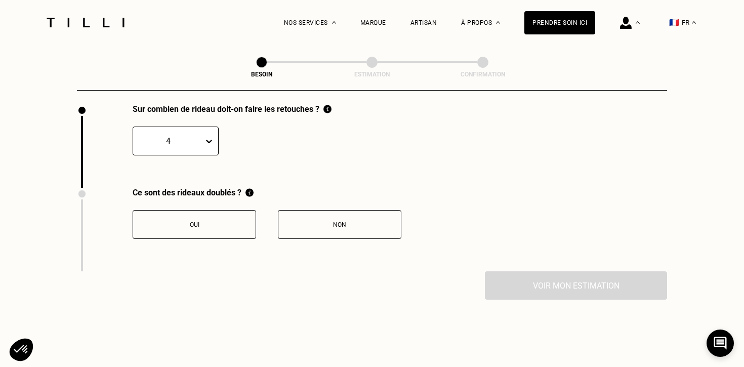
click at [210, 221] on div "Oui" at bounding box center [194, 224] width 112 height 7
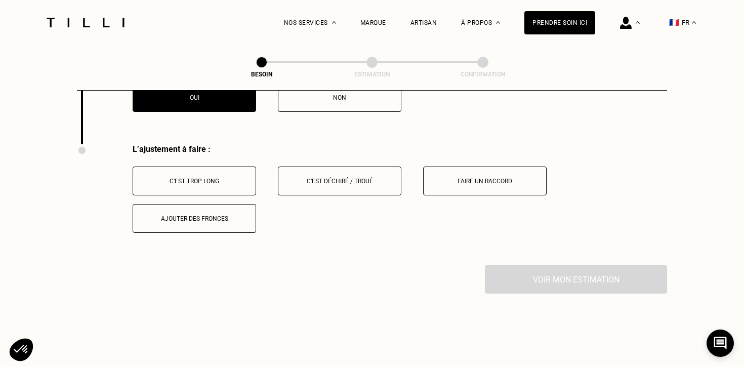
scroll to position [1260, 0]
click at [316, 96] on button "Non" at bounding box center [339, 97] width 123 height 29
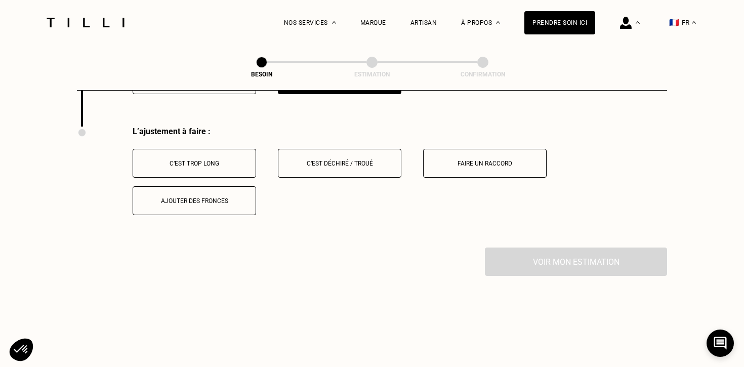
scroll to position [1280, 0]
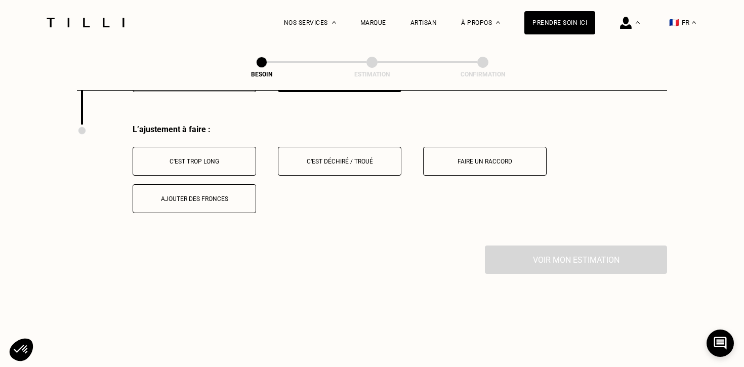
click at [226, 155] on button "C‘est trop long" at bounding box center [194, 161] width 123 height 29
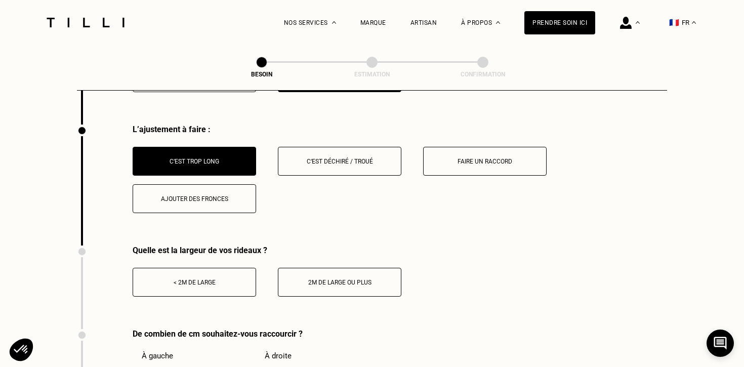
click at [214, 277] on button "< 2m de large" at bounding box center [194, 282] width 123 height 29
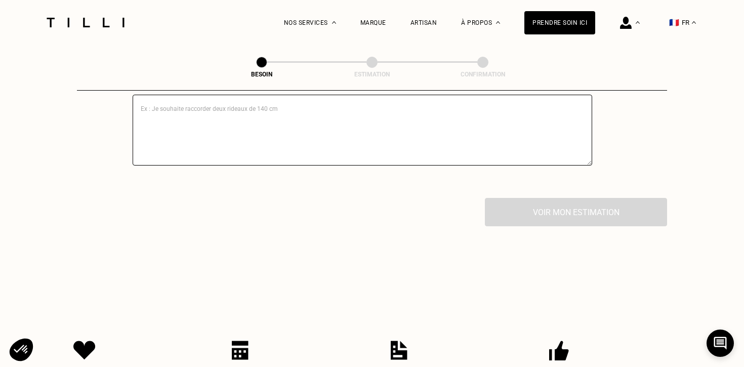
scroll to position [1786, 0]
click at [270, 119] on textarea at bounding box center [362, 128] width 459 height 71
type textarea "merci"
click at [309, 203] on div "Voir mon estimation" at bounding box center [372, 210] width 590 height 28
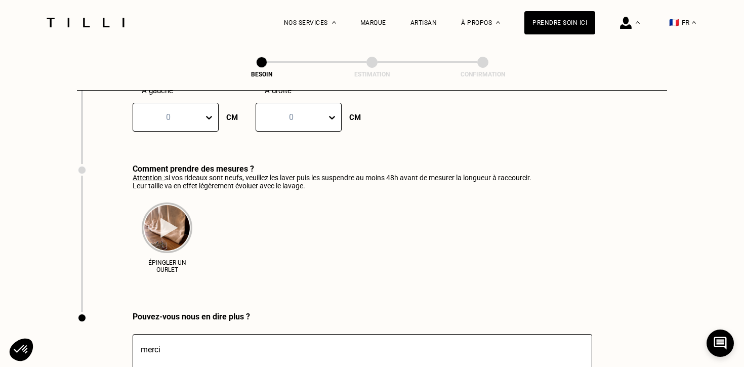
scroll to position [1543, 0]
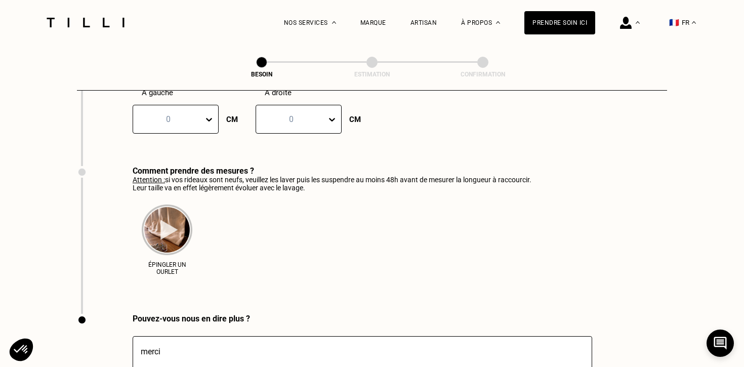
click at [210, 114] on icon at bounding box center [209, 119] width 10 height 10
type input "35"
click at [301, 113] on div at bounding box center [291, 119] width 60 height 12
type input "35"
click at [392, 247] on div "Épingler un ourlet" at bounding box center [332, 237] width 399 height 90
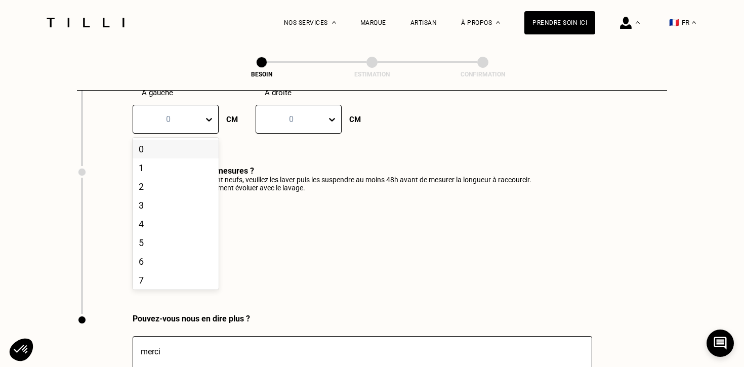
click at [208, 114] on icon at bounding box center [209, 119] width 10 height 10
click at [150, 227] on div "31" at bounding box center [176, 236] width 86 height 19
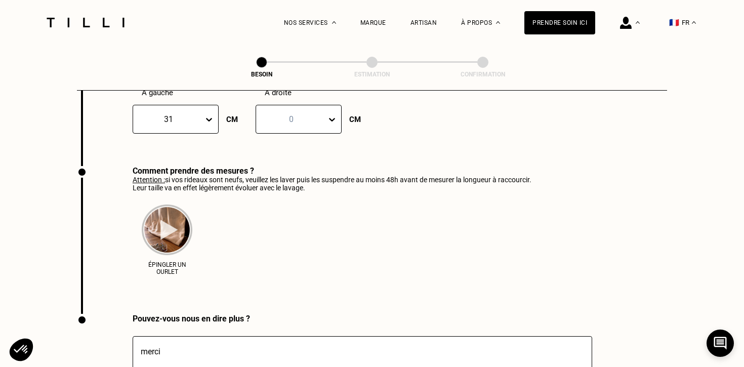
click at [301, 113] on div at bounding box center [291, 119] width 60 height 12
click at [280, 246] on div "31" at bounding box center [299, 255] width 86 height 19
click at [331, 250] on div "Épingler un ourlet" at bounding box center [332, 237] width 399 height 90
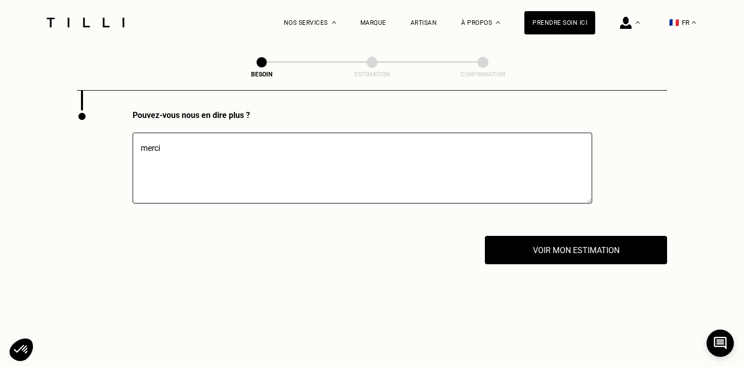
scroll to position [1766, 0]
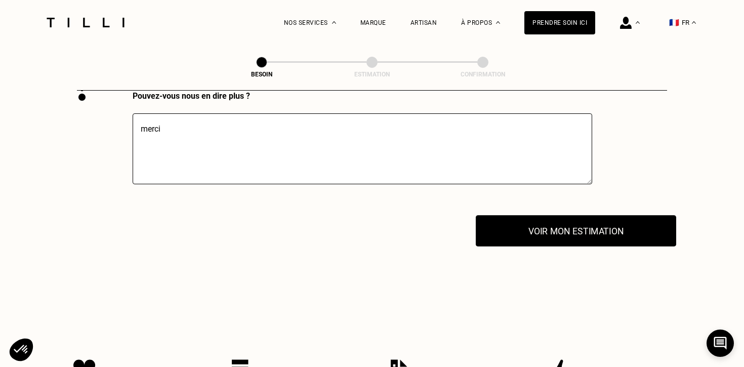
click at [572, 218] on button "Voir mon estimation" at bounding box center [576, 230] width 200 height 31
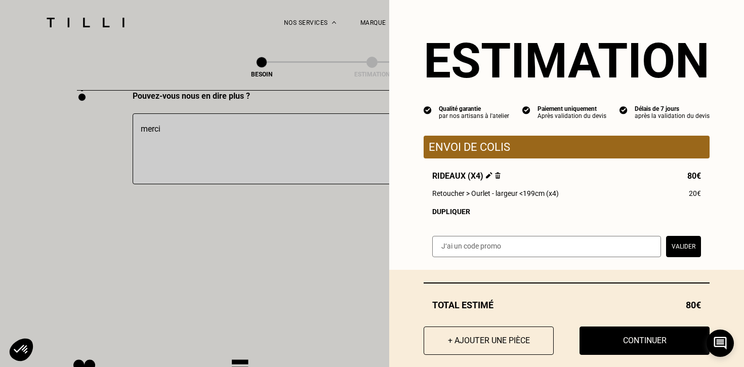
scroll to position [1786, 0]
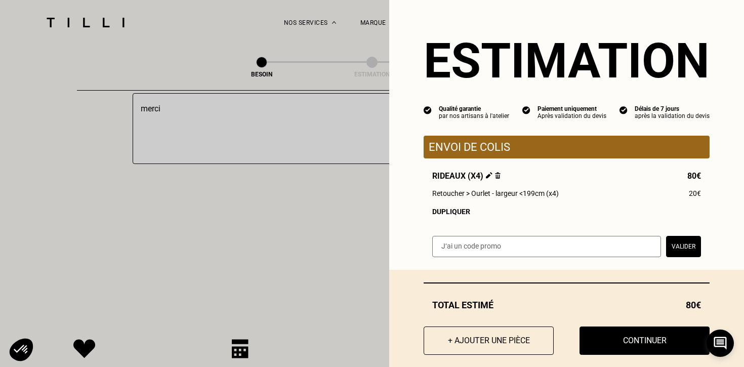
click at [401, 191] on div "Estimation Qualité garantie par nos artisans à l'atelier Paiement uniquement Ap…" at bounding box center [566, 135] width 355 height 270
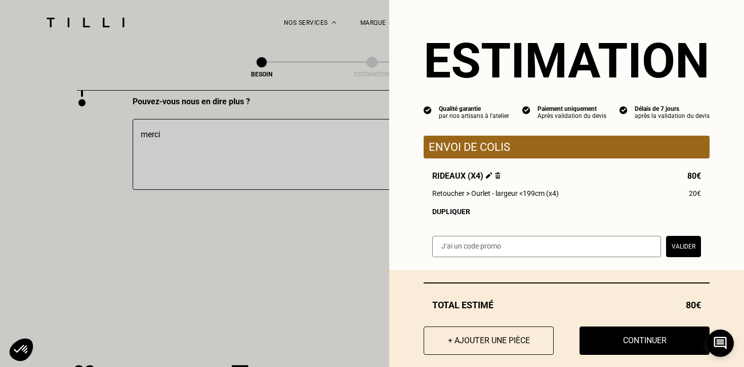
scroll to position [1746, 0]
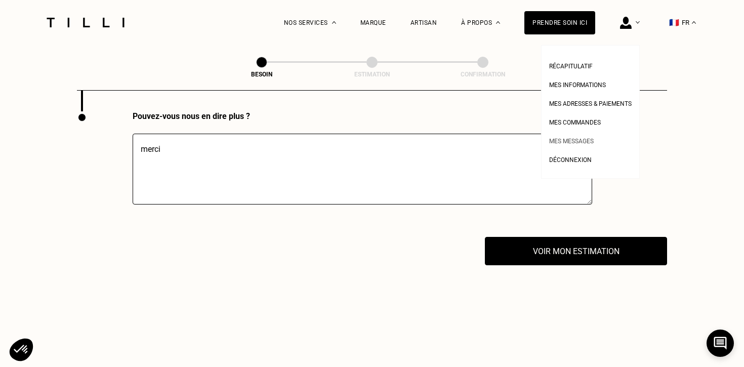
click at [577, 138] on span "Mes messages" at bounding box center [571, 141] width 45 height 7
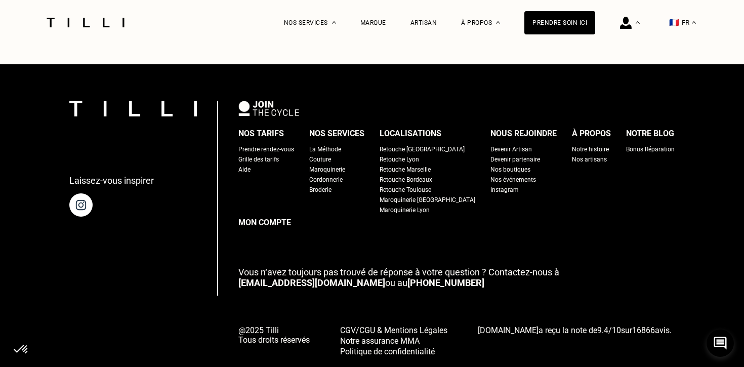
scroll to position [587, 0]
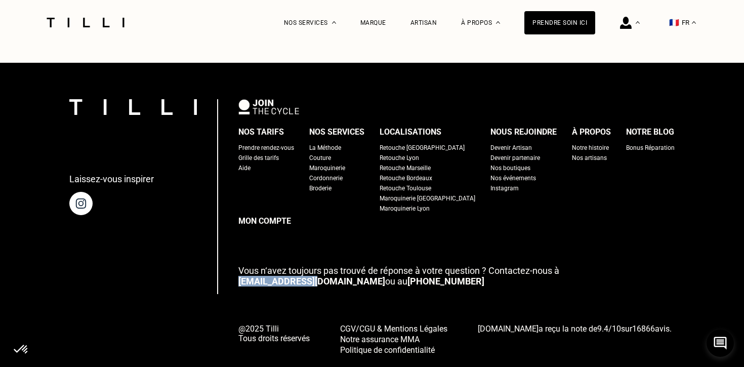
copy link "[EMAIL_ADDRESS][DOMAIN_NAME]"
